Goal: Task Accomplishment & Management: Manage account settings

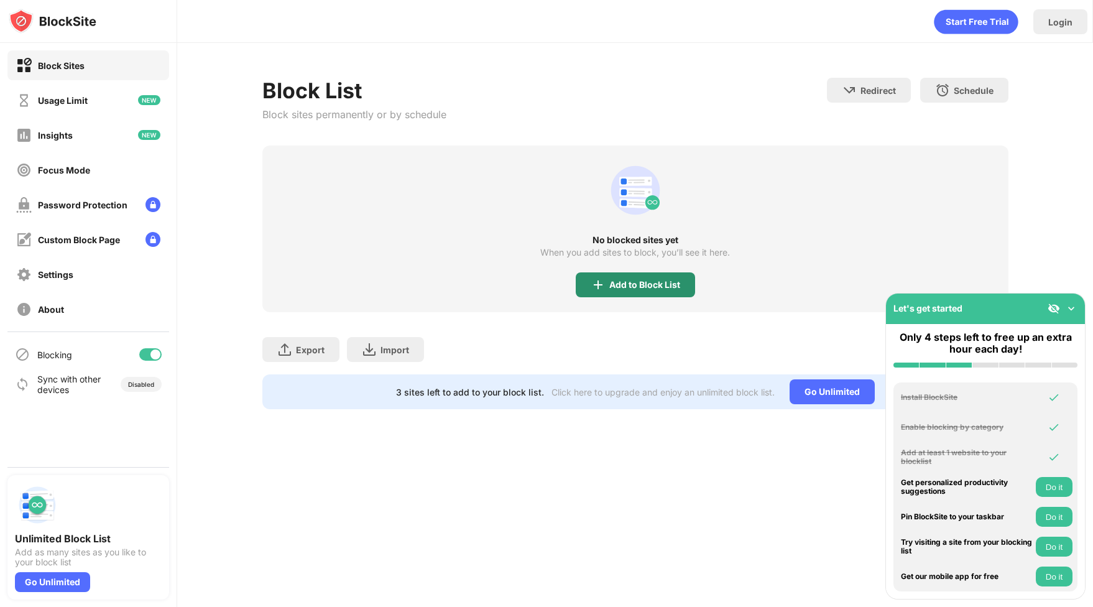
click at [654, 278] on div "Add to Block List" at bounding box center [635, 284] width 119 height 25
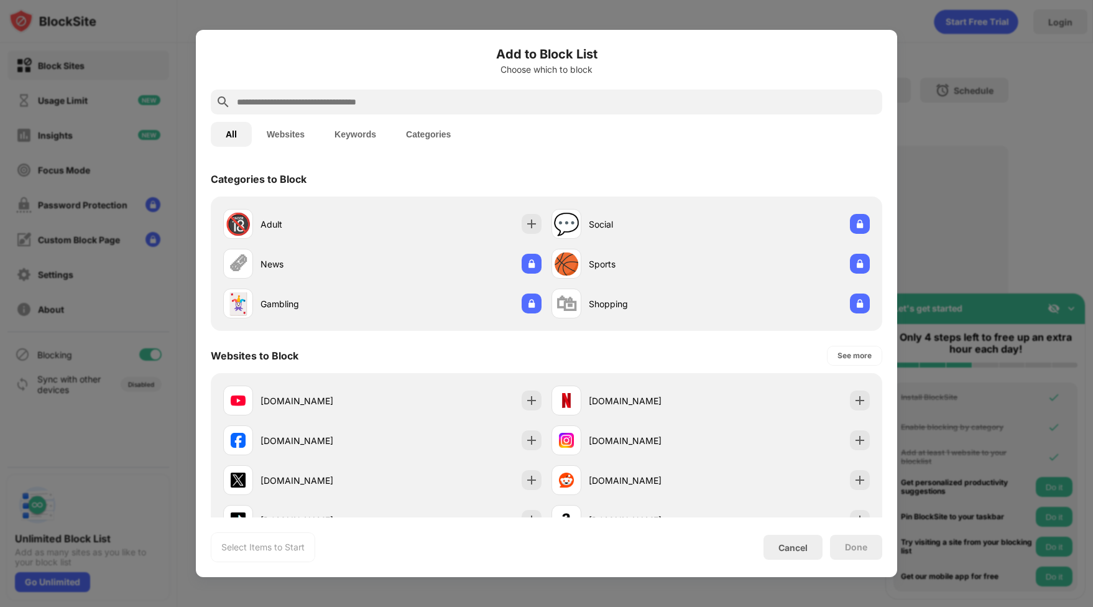
click at [508, 95] on input "text" at bounding box center [557, 102] width 642 height 15
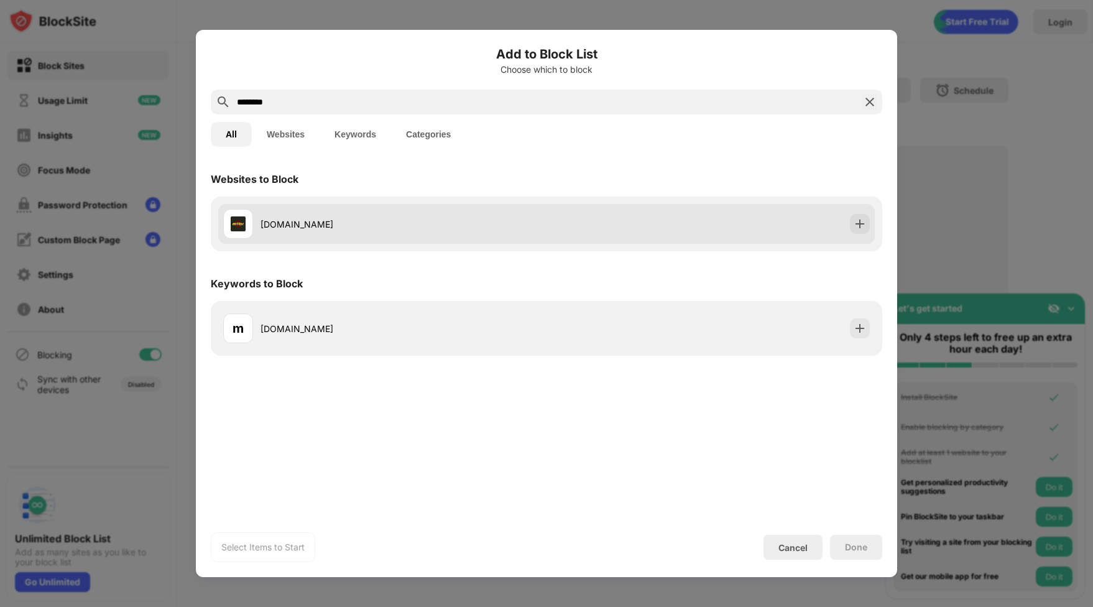
type input "********"
click at [315, 229] on div "[DOMAIN_NAME]" at bounding box center [404, 224] width 286 height 13
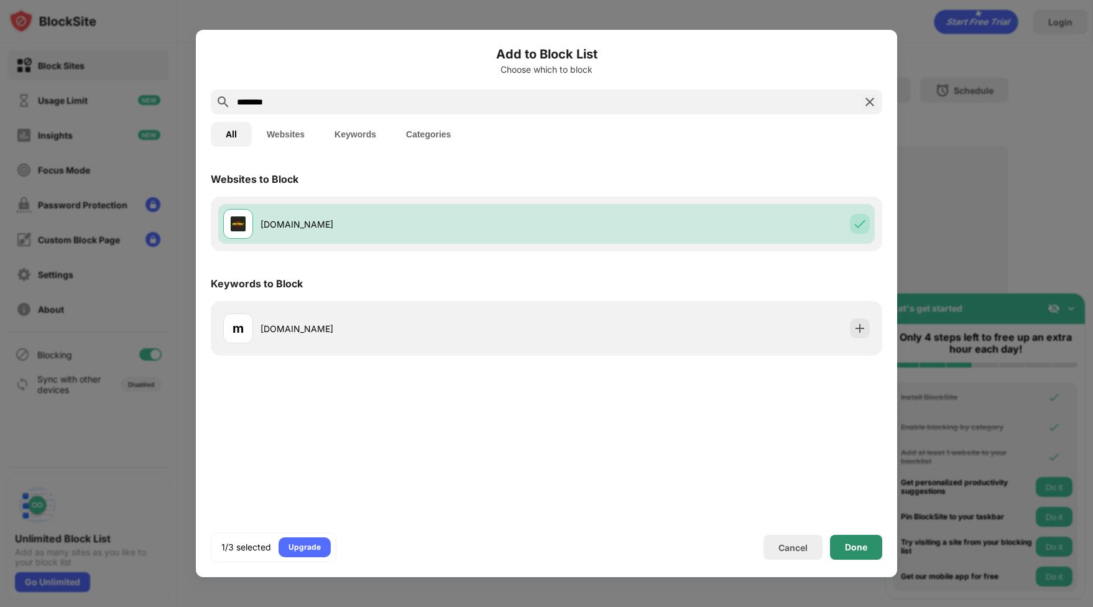
click at [849, 545] on div "Done" at bounding box center [856, 547] width 22 height 10
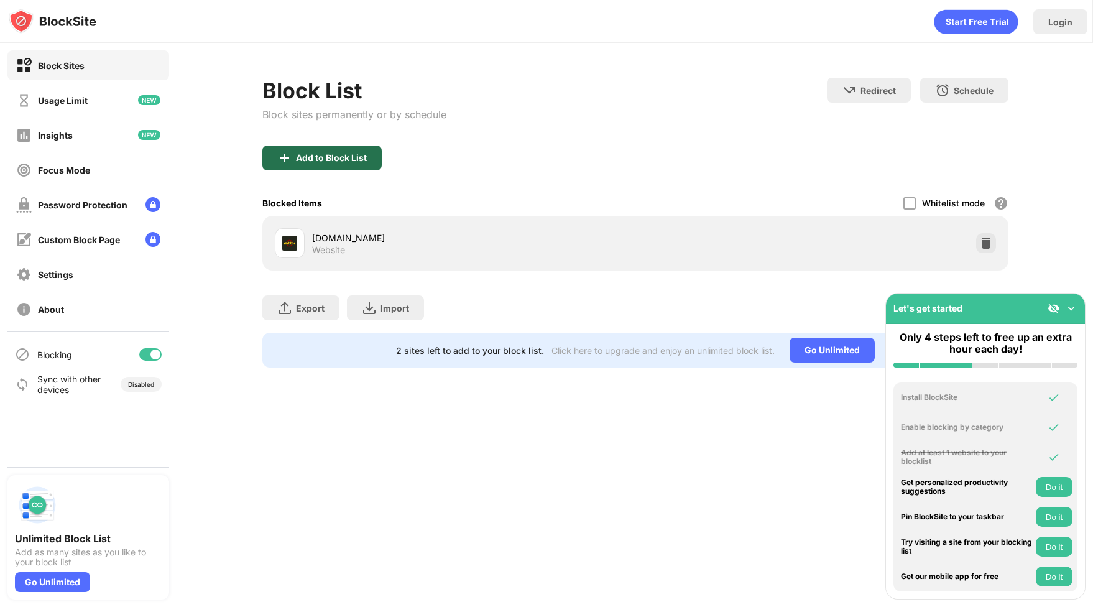
click at [303, 147] on div "Add to Block List" at bounding box center [321, 157] width 119 height 25
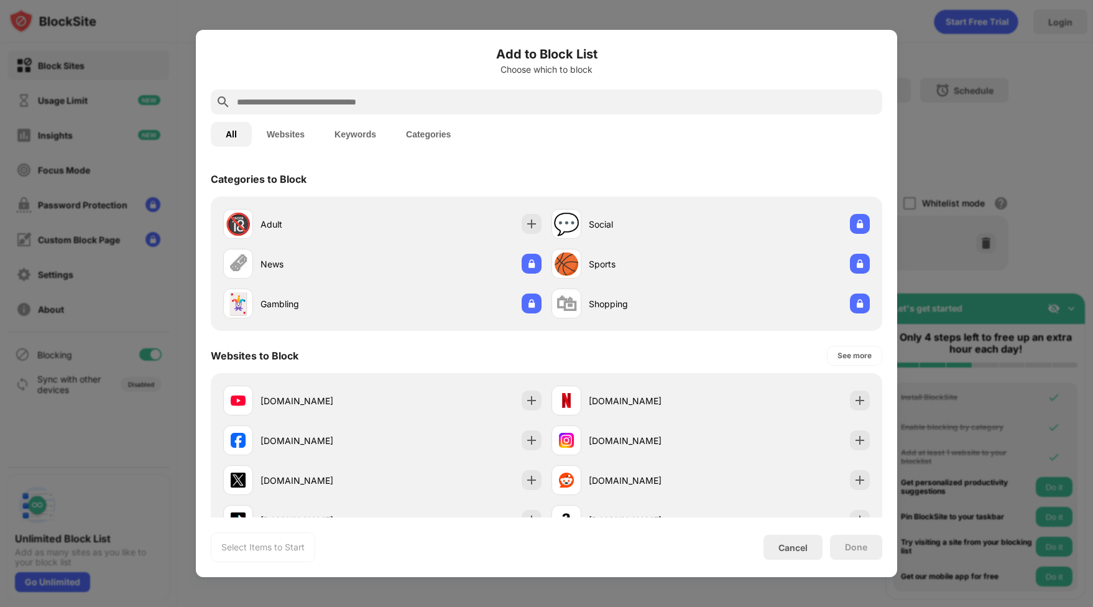
click at [346, 100] on input "text" at bounding box center [557, 102] width 642 height 15
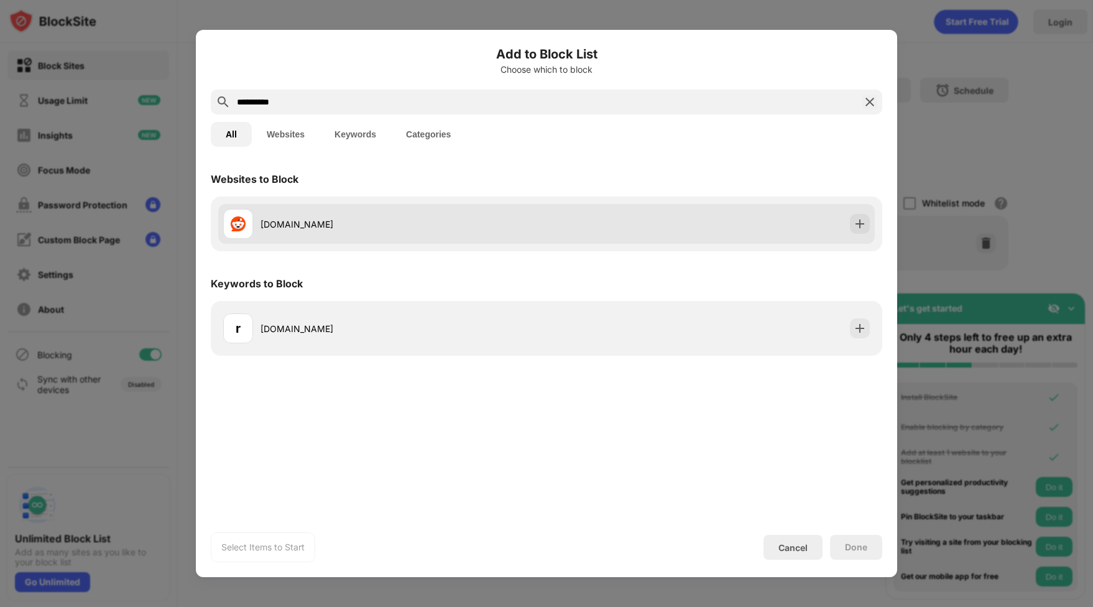
type input "**********"
drag, startPoint x: 366, startPoint y: 212, endPoint x: 374, endPoint y: 211, distance: 8.2
click at [367, 212] on div "[DOMAIN_NAME]" at bounding box center [384, 224] width 323 height 30
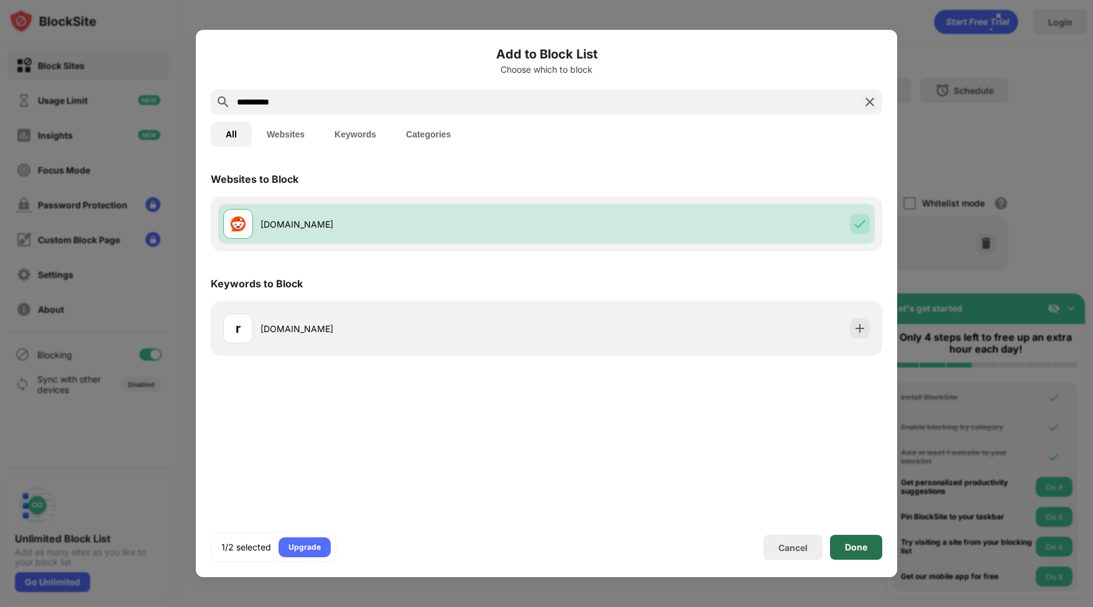
click at [872, 548] on div "Done" at bounding box center [856, 547] width 52 height 25
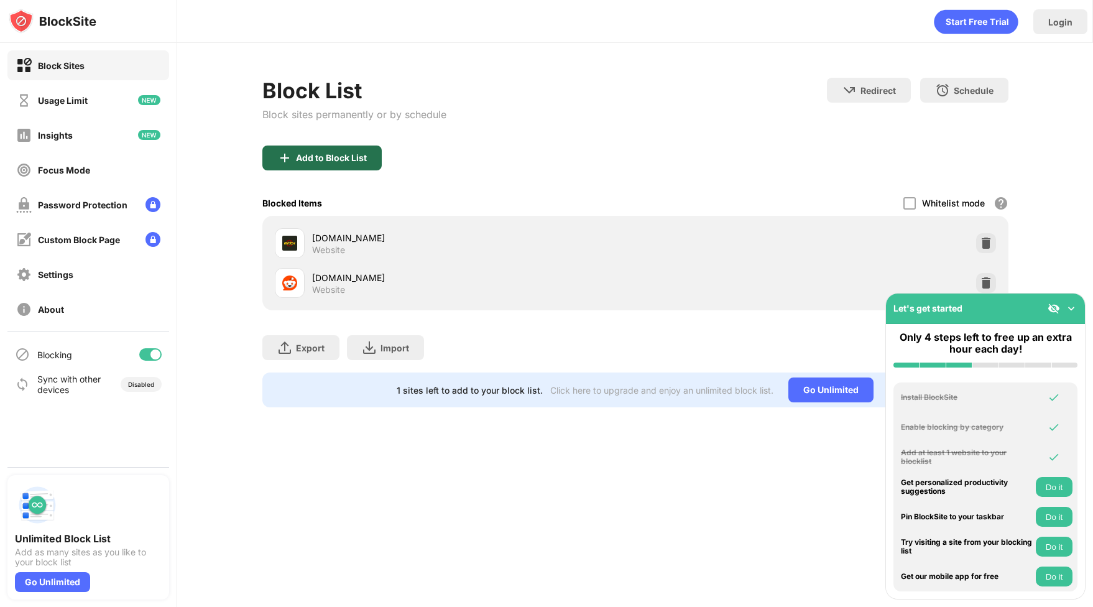
click at [307, 157] on div "Add to Block List" at bounding box center [331, 158] width 71 height 10
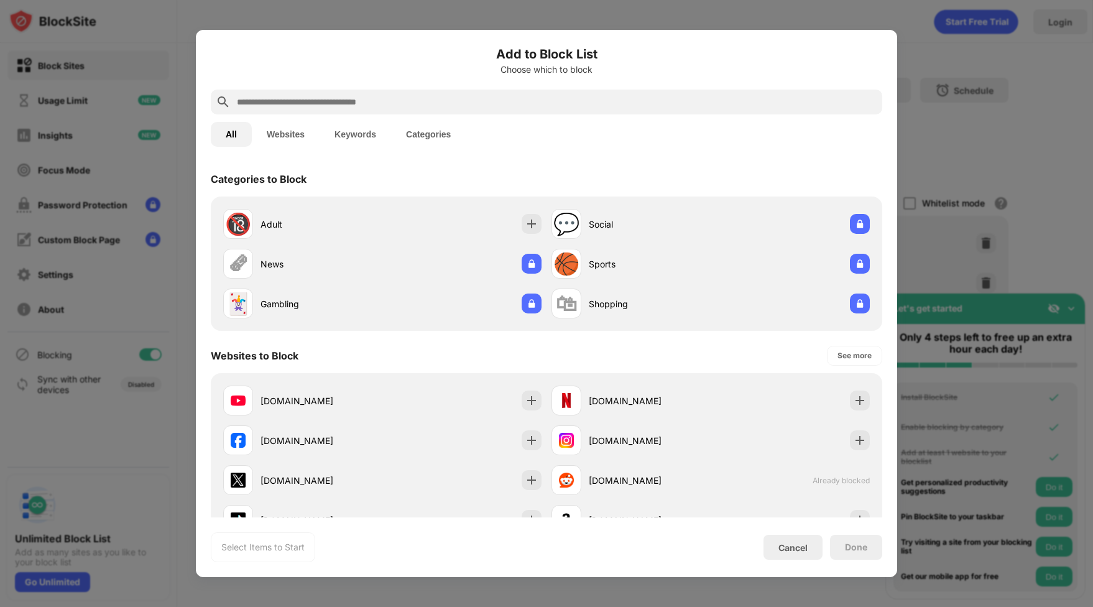
click at [476, 98] on input "text" at bounding box center [557, 102] width 642 height 15
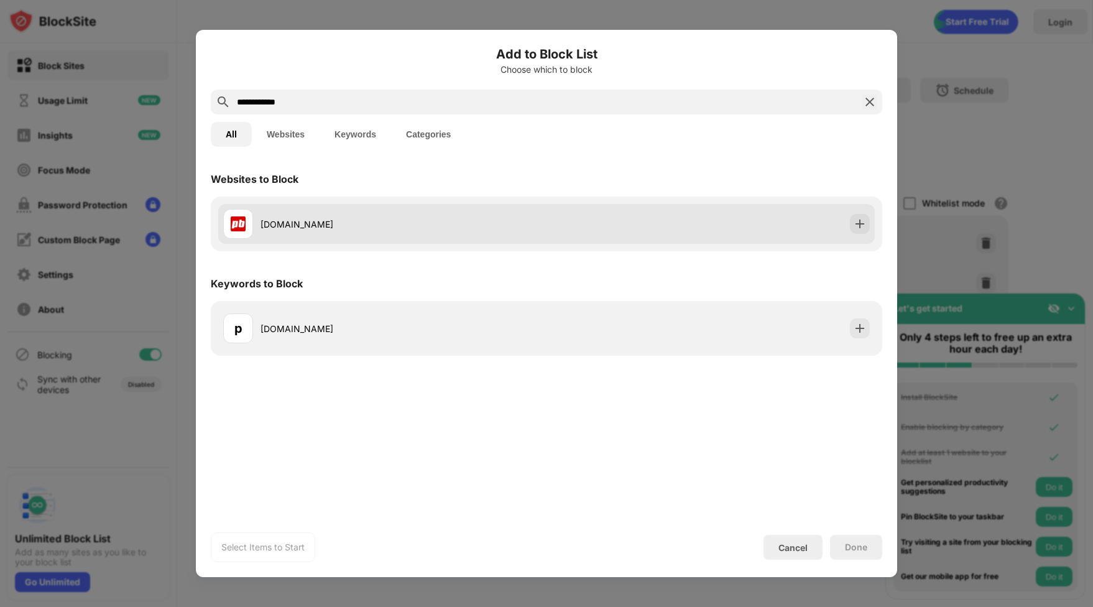
type input "**********"
click at [420, 215] on div "[DOMAIN_NAME]" at bounding box center [384, 224] width 323 height 30
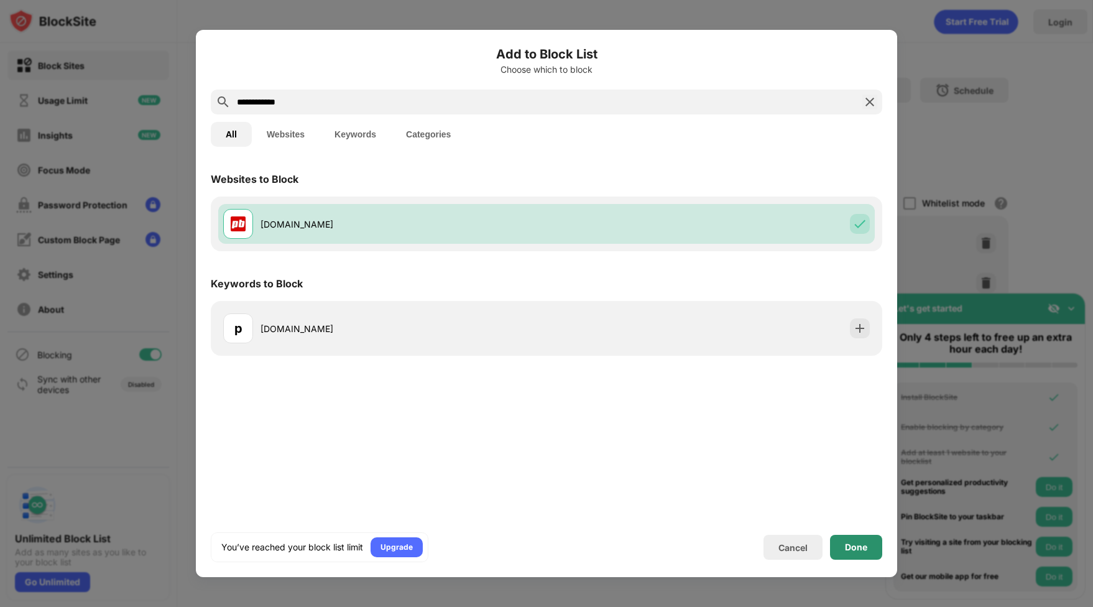
click at [842, 540] on div "Done" at bounding box center [856, 547] width 52 height 25
